Goal: Task Accomplishment & Management: Use online tool/utility

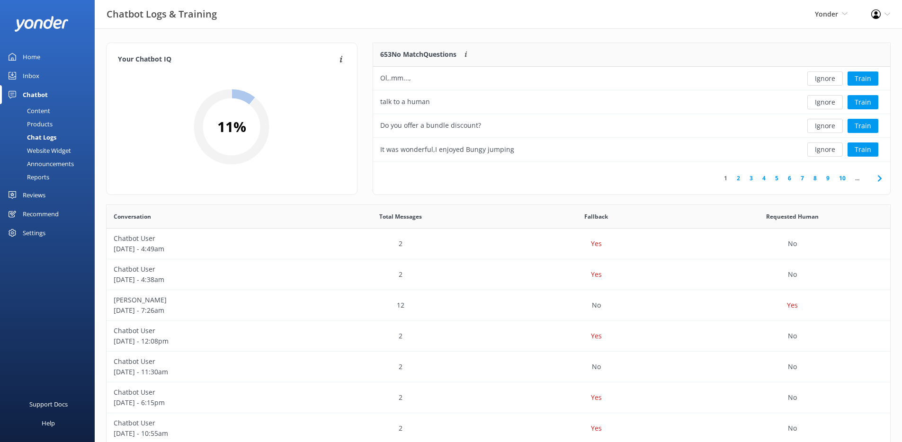
scroll to position [325, 777]
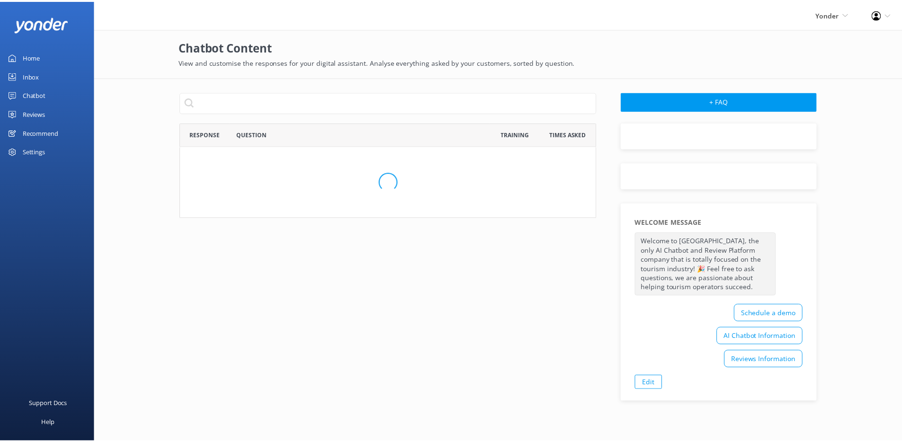
scroll to position [512, 412]
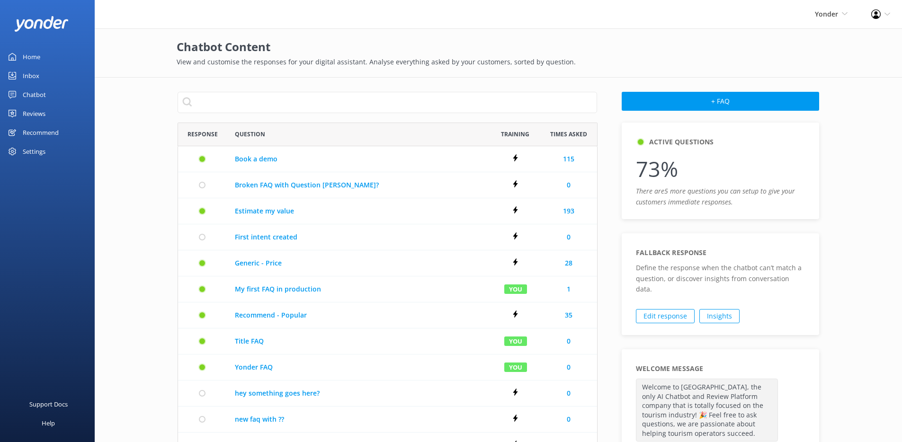
click at [60, 86] on link "Chatbot" at bounding box center [47, 94] width 95 height 19
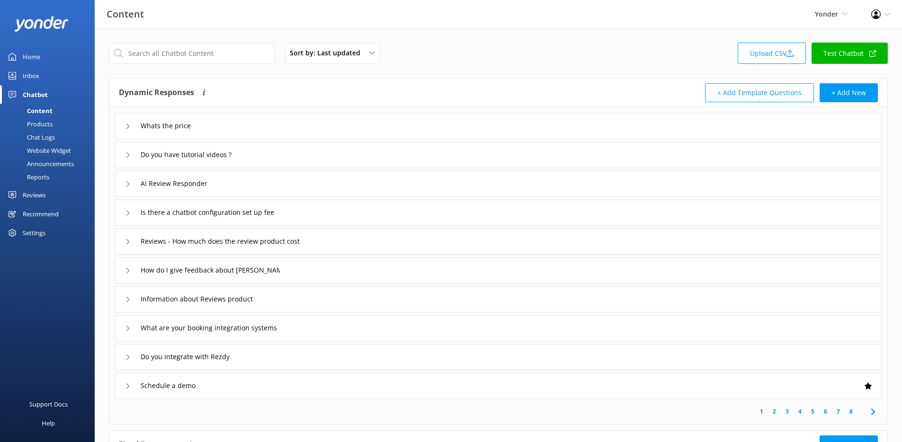
click at [224, 123] on div "Whats the price" at bounding box center [498, 126] width 767 height 26
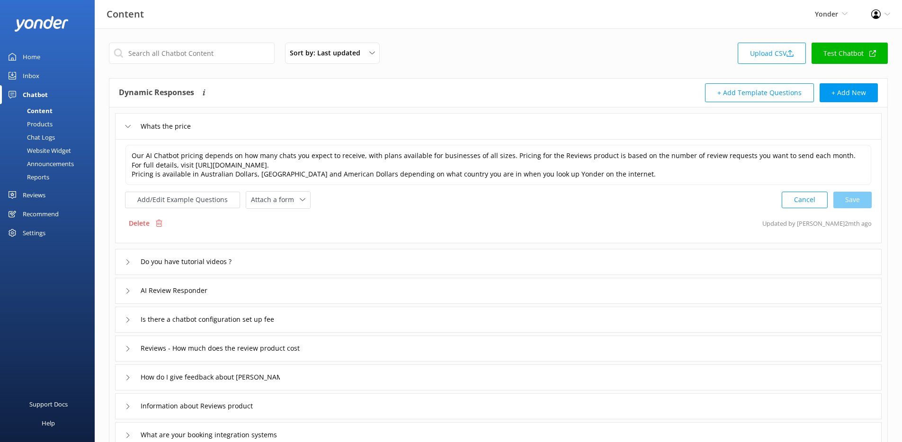
click at [224, 124] on div "Whats the price" at bounding box center [498, 126] width 767 height 26
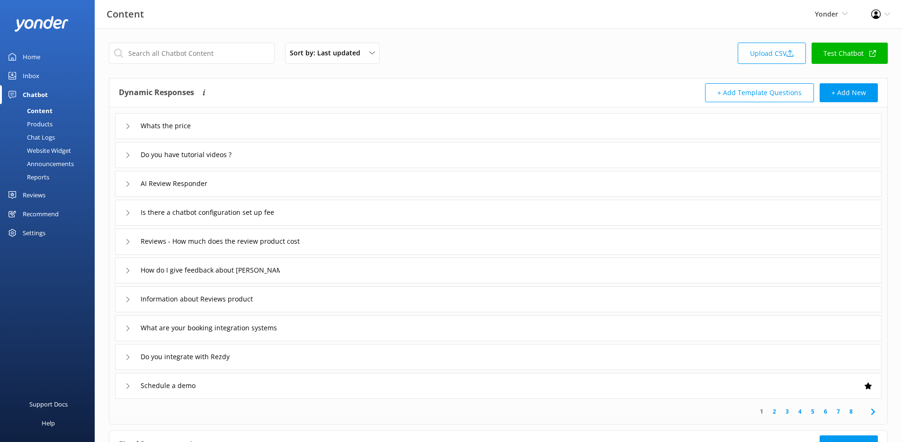
click at [832, 56] on link "Test Chatbot" at bounding box center [850, 53] width 76 height 21
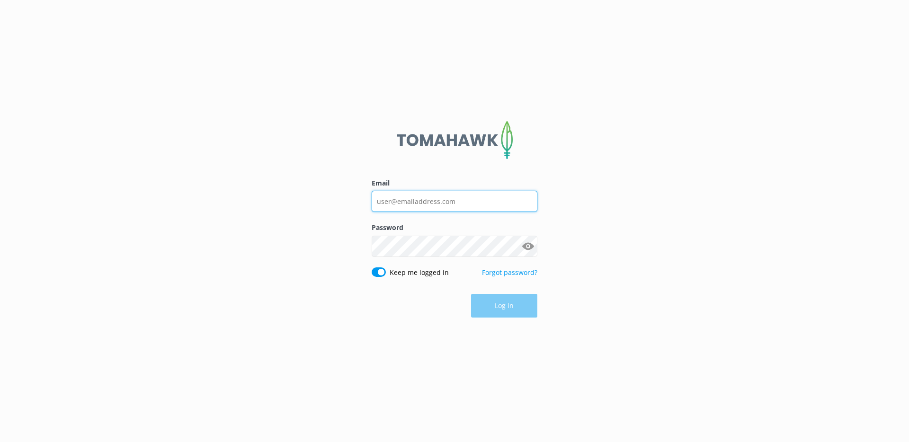
type input "[EMAIL_ADDRESS][DOMAIN_NAME]"
click at [506, 309] on button "Log in" at bounding box center [504, 307] width 66 height 24
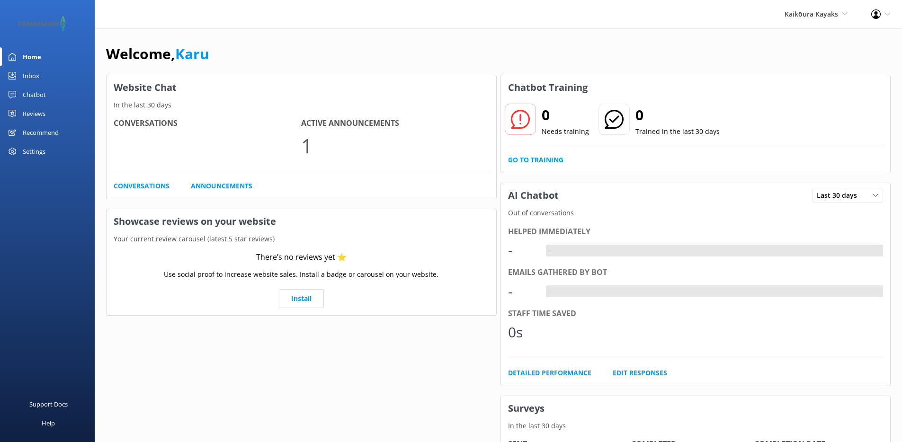
click at [35, 79] on div "Inbox" at bounding box center [31, 75] width 17 height 19
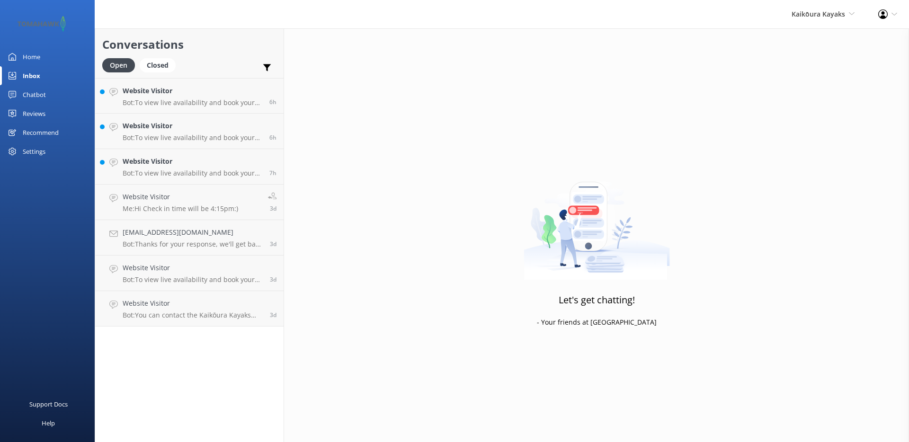
click at [45, 98] on link "Chatbot" at bounding box center [47, 94] width 95 height 19
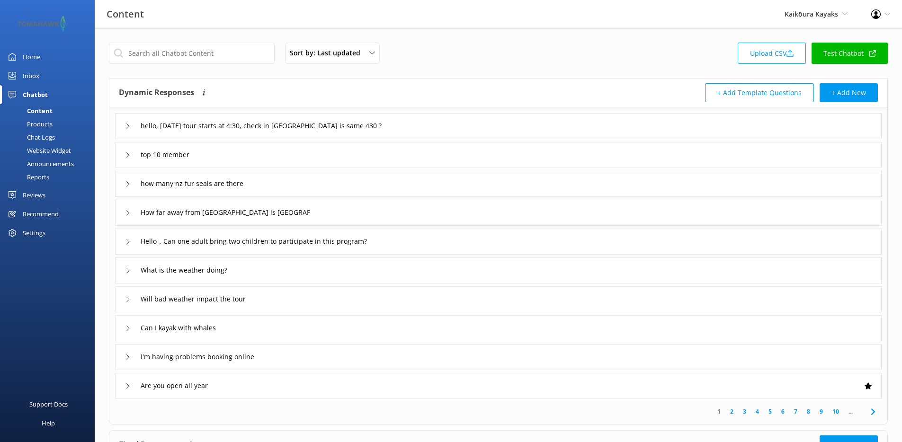
click at [421, 124] on div "hello, october 27th tour starts at 4:30, check in itme is same 430 ?" at bounding box center [498, 126] width 767 height 26
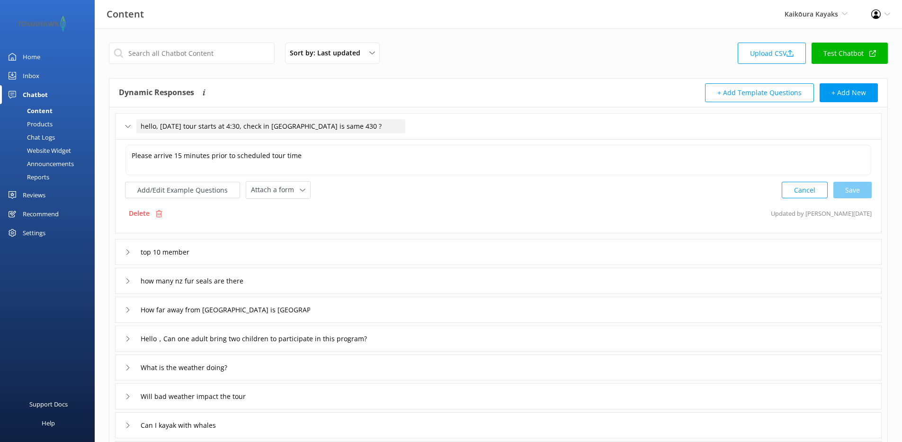
click at [381, 125] on div "hello, october 27th tour starts at 4:30, check in itme is same 430 ?" at bounding box center [270, 126] width 269 height 14
click at [445, 125] on div "hello, october 27th tour starts at 4:30, check in itme is same 430 ?" at bounding box center [498, 126] width 767 height 26
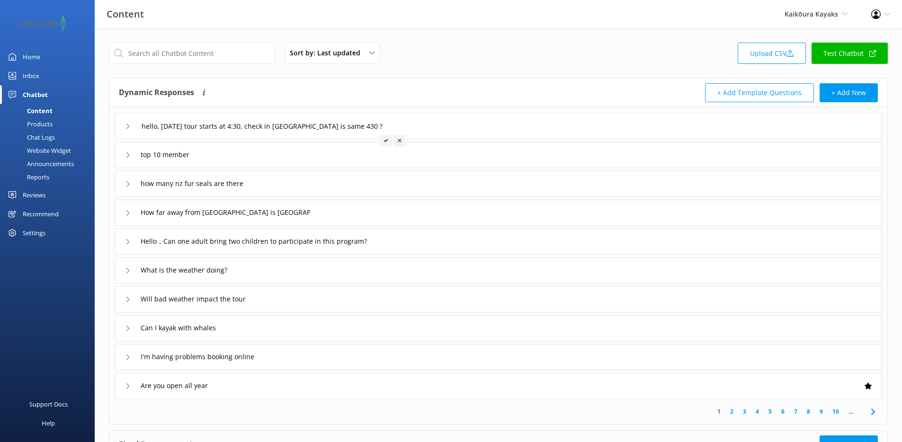
click at [49, 75] on link "Inbox" at bounding box center [47, 75] width 95 height 19
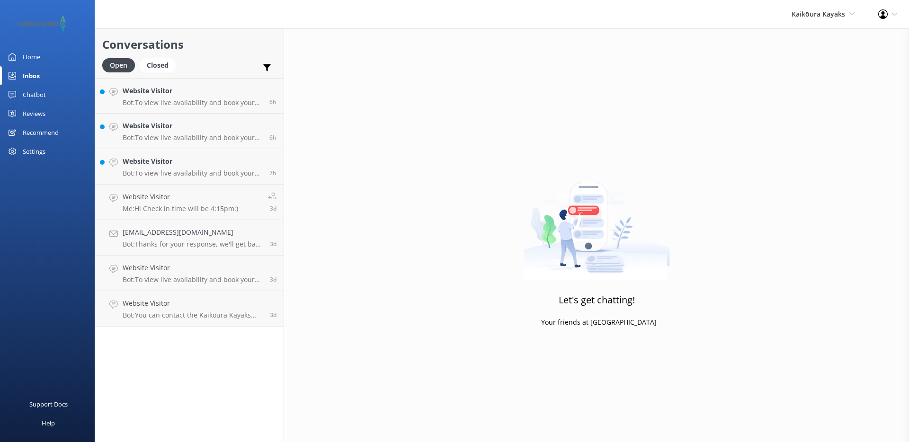
click at [44, 98] on div "Chatbot" at bounding box center [34, 94] width 23 height 19
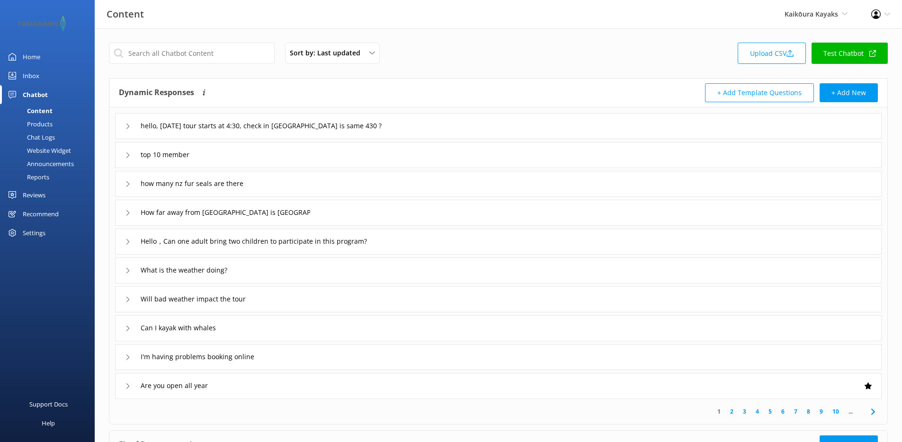
click at [870, 48] on link "Test Chatbot" at bounding box center [850, 53] width 76 height 21
